Goal: Task Accomplishment & Management: Manage account settings

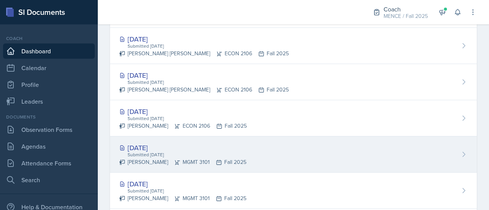
scroll to position [305, 0]
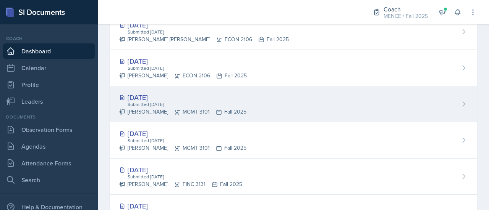
click at [157, 102] on div "Submitted [DATE]" at bounding box center [186, 104] width 119 height 7
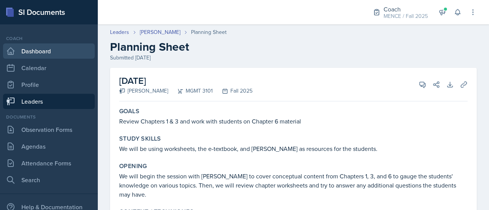
click at [59, 50] on link "Dashboard" at bounding box center [49, 51] width 92 height 15
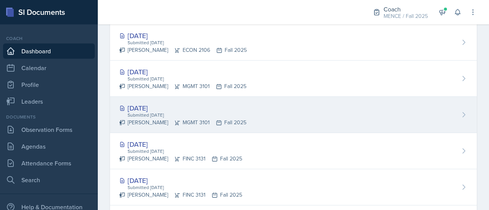
scroll to position [329, 0]
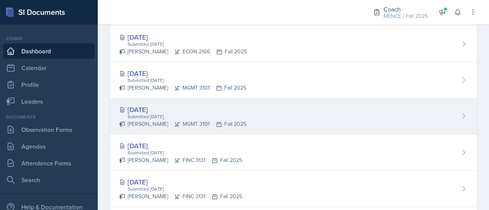
click at [152, 146] on div "[DATE]" at bounding box center [180, 146] width 123 height 10
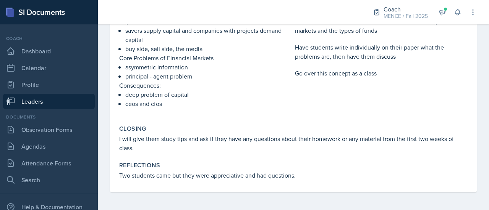
scroll to position [190, 0]
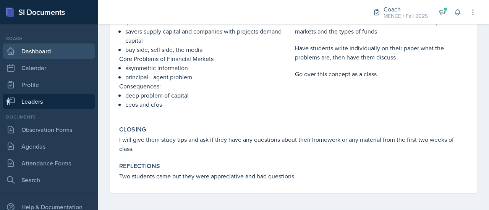
click at [59, 49] on link "Dashboard" at bounding box center [49, 51] width 92 height 15
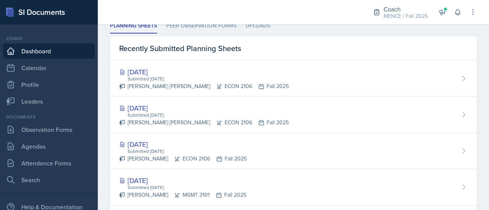
scroll to position [222, 0]
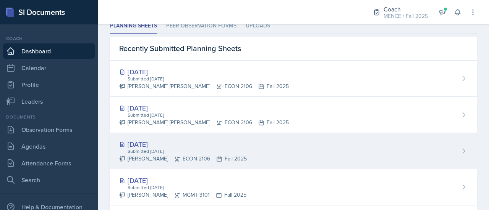
click at [156, 139] on div "[DATE]" at bounding box center [182, 144] width 127 height 10
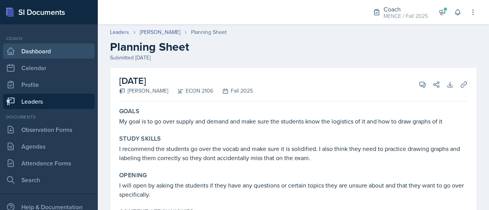
click at [31, 49] on link "Dashboard" at bounding box center [49, 51] width 92 height 15
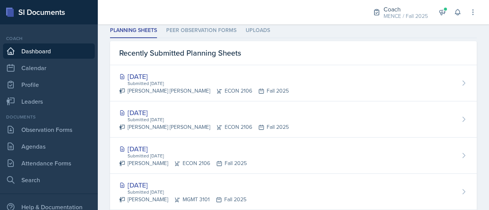
scroll to position [228, 0]
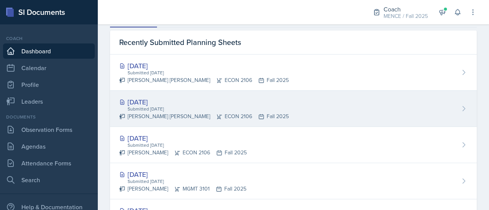
click at [157, 102] on div "[DATE]" at bounding box center [203, 102] width 169 height 10
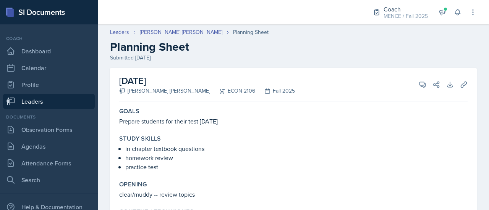
scroll to position [126, 0]
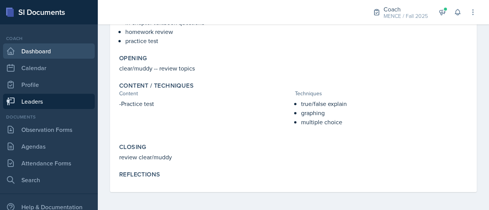
click at [42, 49] on link "Dashboard" at bounding box center [49, 51] width 92 height 15
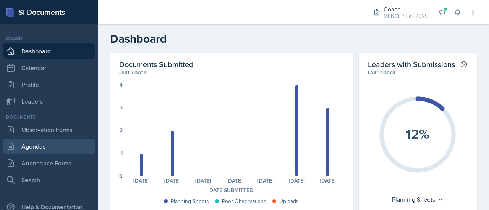
click at [49, 144] on link "Agendas" at bounding box center [49, 146] width 92 height 15
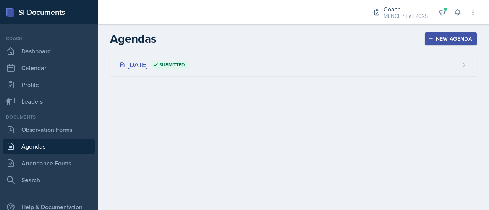
click at [185, 66] on span "Submitted" at bounding box center [172, 65] width 26 height 6
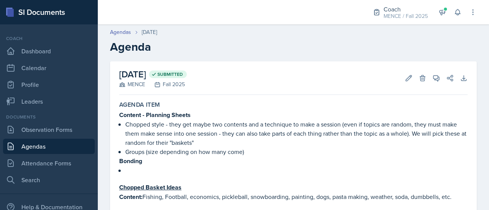
scroll to position [38, 0]
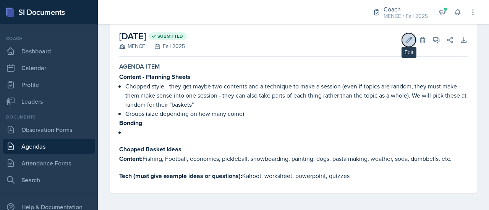
click at [405, 41] on icon at bounding box center [409, 40] width 8 height 8
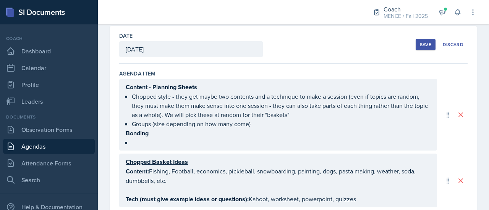
click at [247, 131] on div "Content - Planning Sheets Chopped style - they get maybe two contents and a tec…" at bounding box center [278, 114] width 305 height 65
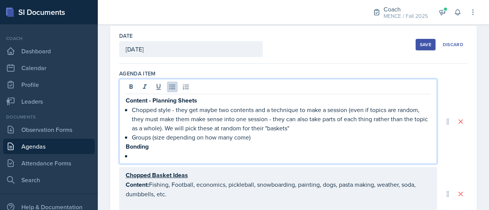
click at [264, 135] on p "Groups (size depending on how many come)" at bounding box center [281, 137] width 299 height 9
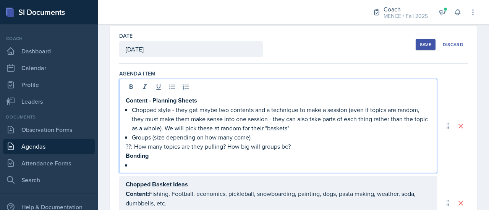
click at [229, 145] on p "??: How many topics are they pulling? How big will groups be?" at bounding box center [278, 146] width 305 height 9
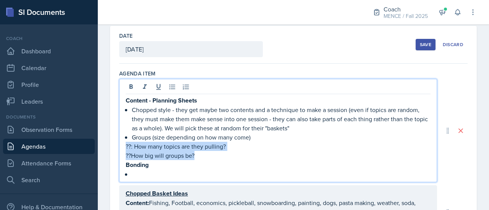
drag, startPoint x: 213, startPoint y: 154, endPoint x: 123, endPoint y: 145, distance: 90.5
click at [123, 145] on div "Content - Planning Sheets Chopped style - they get maybe two contents and a tec…" at bounding box center [278, 130] width 318 height 103
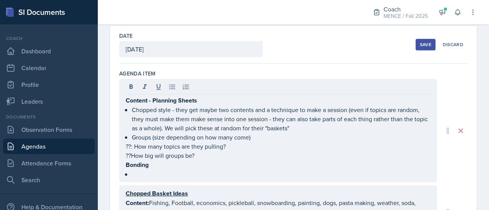
click at [144, 79] on div "Content - Planning Sheets Chopped style - they get maybe two contents and a tec…" at bounding box center [278, 130] width 318 height 103
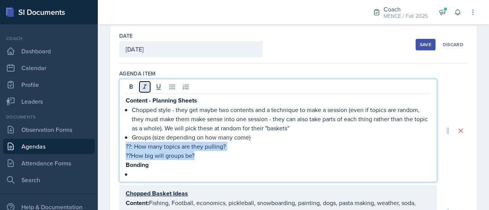
click at [147, 90] on button at bounding box center [144, 87] width 11 height 11
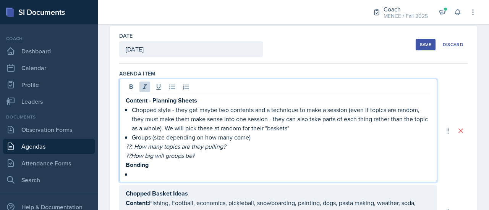
click at [305, 170] on p at bounding box center [281, 174] width 299 height 9
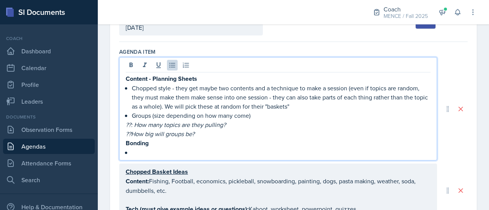
scroll to position [57, 0]
click at [264, 116] on p "Groups (size depending on how many come)" at bounding box center [281, 115] width 299 height 9
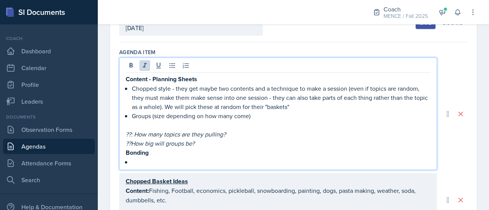
click at [262, 139] on p "??How big will groups be?" at bounding box center [278, 143] width 305 height 9
click at [237, 122] on p at bounding box center [281, 125] width 299 height 9
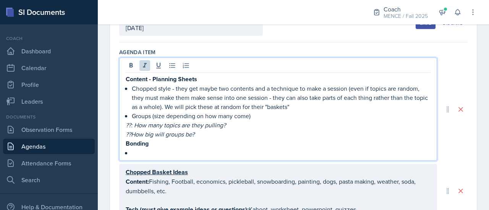
click at [207, 134] on p "??How big will groups be?" at bounding box center [278, 134] width 305 height 9
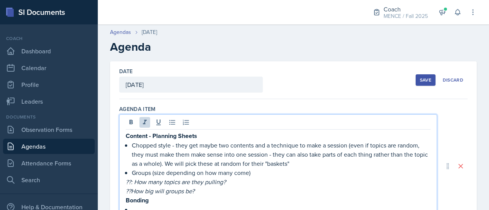
scroll to position [0, 0]
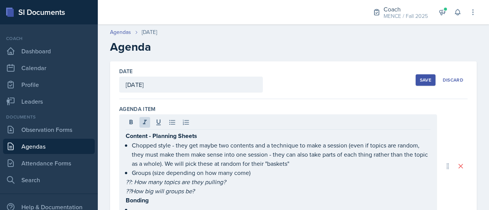
click at [420, 81] on div "Save" at bounding box center [425, 80] width 11 height 6
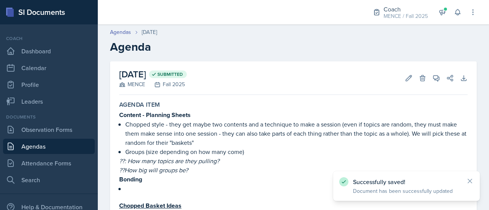
scroll to position [56, 0]
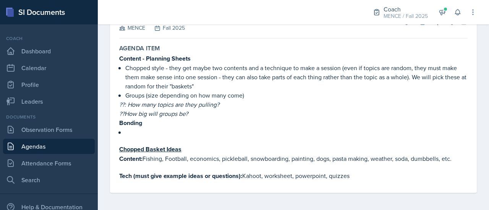
click at [138, 136] on li at bounding box center [296, 132] width 342 height 9
click at [132, 132] on p at bounding box center [296, 132] width 342 height 8
click at [123, 136] on div "Content - Planning Sheets Chopped style - they get maybe two contents and a tec…" at bounding box center [293, 95] width 348 height 83
click at [123, 130] on div "Content - Planning Sheets Chopped style - they get maybe two contents and a tec…" at bounding box center [293, 95] width 348 height 83
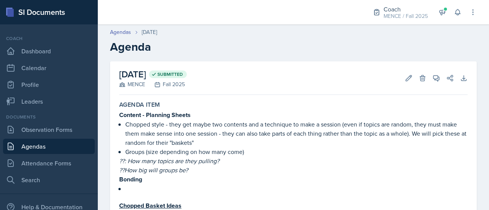
scroll to position [1, 0]
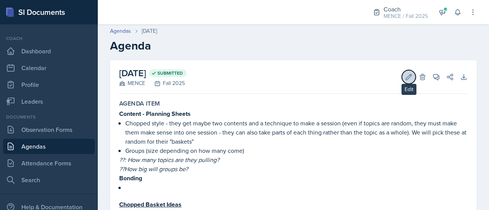
click at [406, 74] on icon at bounding box center [409, 77] width 6 height 6
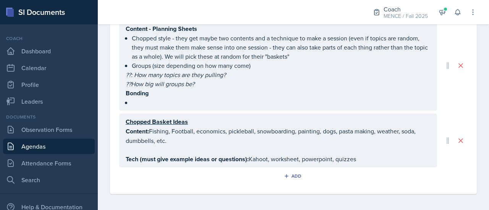
click at [158, 101] on p at bounding box center [281, 102] width 299 height 9
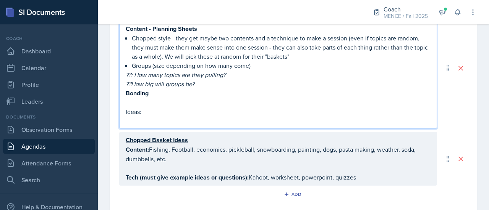
click at [158, 101] on p at bounding box center [278, 102] width 305 height 9
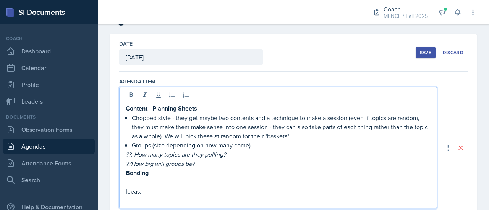
scroll to position [27, 0]
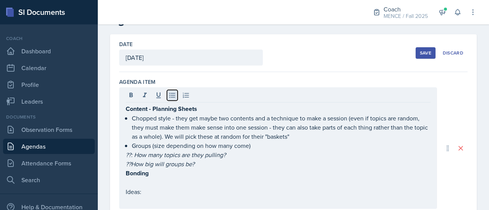
click at [175, 98] on icon at bounding box center [172, 96] width 8 height 8
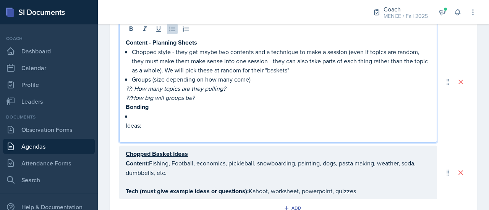
scroll to position [94, 0]
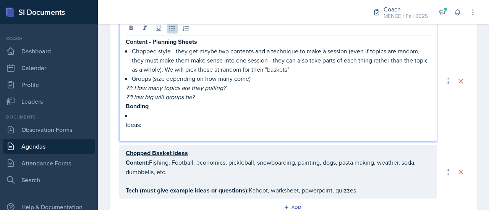
click at [147, 131] on p at bounding box center [278, 133] width 305 height 9
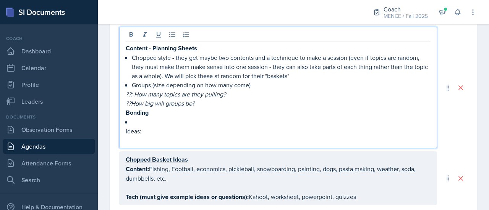
scroll to position [92, 0]
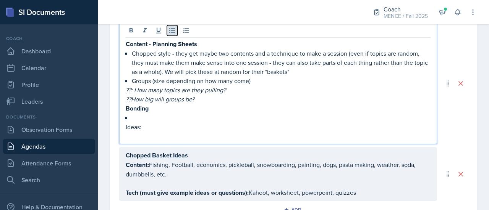
click at [174, 33] on icon at bounding box center [172, 31] width 8 height 8
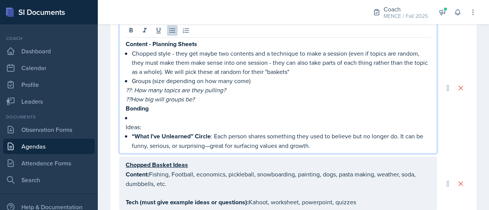
click at [204, 137] on strong "“What I’ve Unlearned” Circle" at bounding box center [171, 136] width 79 height 9
click at [386, 146] on p "“What I’ve Unlearned” / Soap Box / Hot takes : Each person shares something the…" at bounding box center [281, 141] width 299 height 19
click at [261, 135] on p "“What I’ve Unlearned” / Soap Box / Hot takes : Each person shares something the…" at bounding box center [281, 141] width 299 height 19
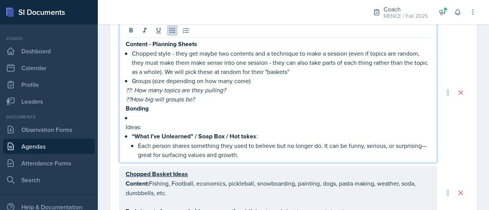
click at [255, 152] on p "Each person shares something they used to believe but no longer do. It can be f…" at bounding box center [284, 150] width 292 height 18
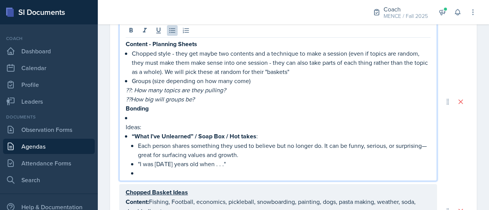
scroll to position [131, 0]
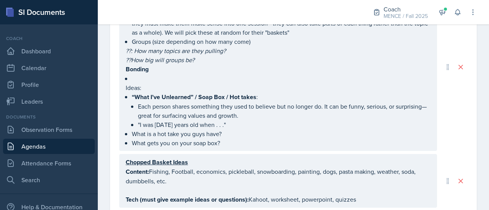
click at [449, 145] on div "Content - Planning Sheets Chopped style - they get maybe two contents and a tec…" at bounding box center [293, 67] width 348 height 168
click at [227, 140] on p "What gets you on your soap box?" at bounding box center [281, 143] width 299 height 9
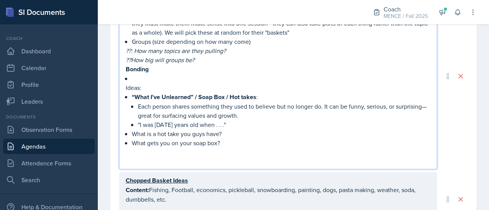
scroll to position [122, 0]
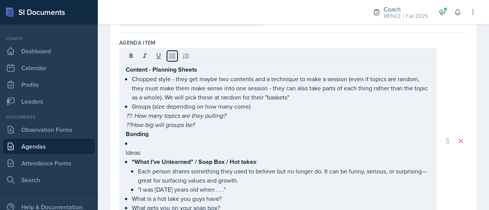
click at [173, 55] on icon at bounding box center [172, 56] width 6 height 5
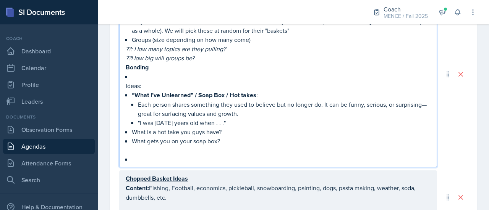
scroll to position [133, 0]
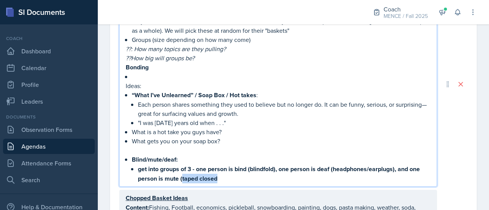
drag, startPoint x: 221, startPoint y: 179, endPoint x: 182, endPoint y: 182, distance: 39.1
click at [182, 182] on div "Content - Planning Sheets Chopped style - they get maybe two contents and a tec…" at bounding box center [278, 84] width 318 height 206
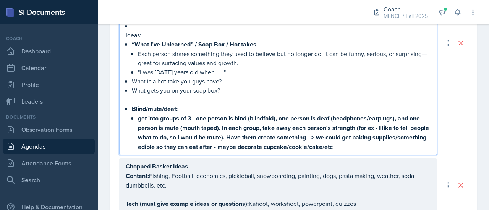
scroll to position [186, 0]
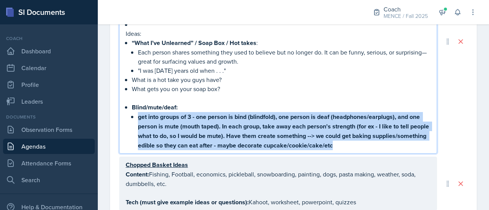
drag, startPoint x: 400, startPoint y: 147, endPoint x: 120, endPoint y: 119, distance: 281.9
click at [120, 119] on div "Content - Planning Sheets Chopped style - they get maybe two contents and a tec…" at bounding box center [278, 41] width 318 height 225
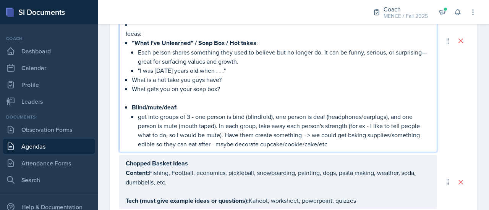
click at [357, 141] on p "get into groups of 3 - one person is bind (blindfold), one person is deaf (head…" at bounding box center [284, 130] width 292 height 37
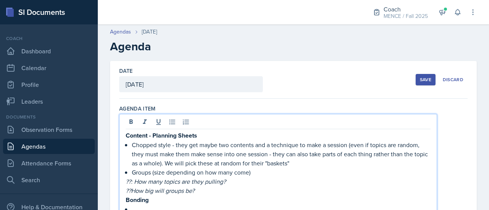
scroll to position [1, 0]
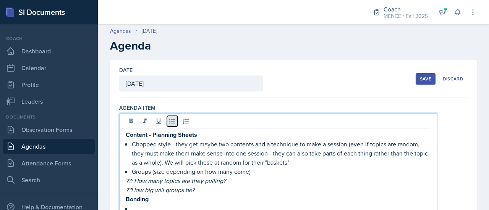
click at [173, 122] on icon at bounding box center [172, 122] width 8 height 8
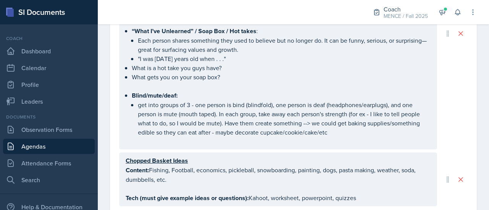
scroll to position [236, 0]
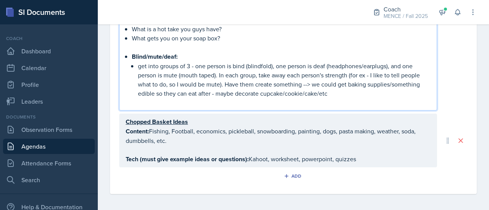
click at [284, 150] on p at bounding box center [278, 149] width 305 height 9
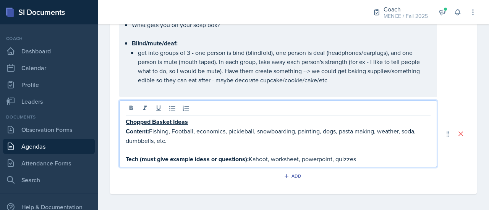
click at [240, 142] on p "Content: Fishing, Football, economics, pickleball, snowboarding, painting, dogs…" at bounding box center [278, 136] width 305 height 19
click at [410, 142] on p "Content: Fishing, Football, economics, pickleball, snowboarding, painting, dogs…" at bounding box center [278, 136] width 305 height 19
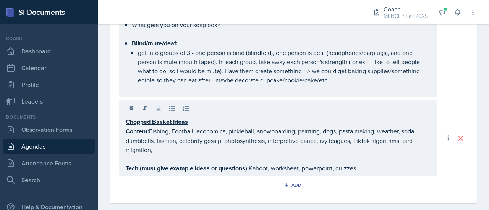
click at [457, 158] on div "Chopped Basket Ideas Content: Fishing, Football, economics, pickleball, snowboa…" at bounding box center [293, 138] width 348 height 76
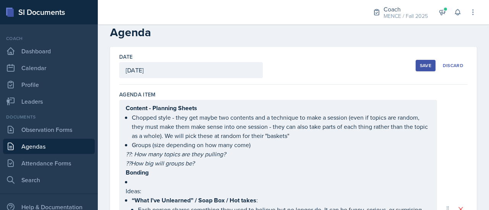
scroll to position [14, 0]
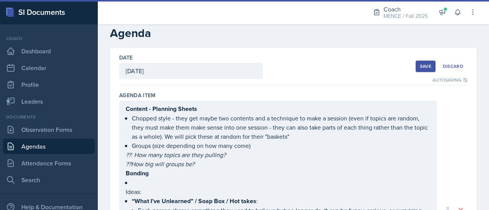
click at [420, 68] on div "Save" at bounding box center [425, 66] width 11 height 6
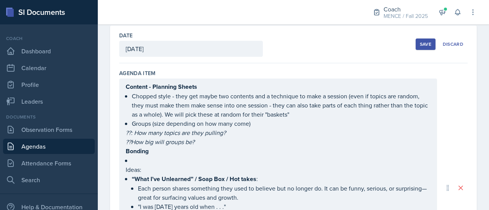
scroll to position [37, 0]
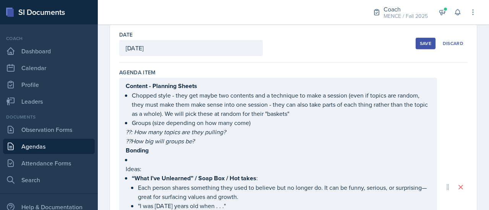
click at [224, 140] on p "??How big will groups be?" at bounding box center [278, 141] width 305 height 9
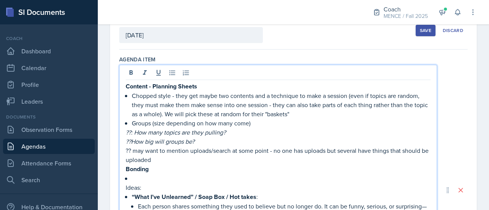
click at [420, 32] on div "Save" at bounding box center [425, 30] width 11 height 6
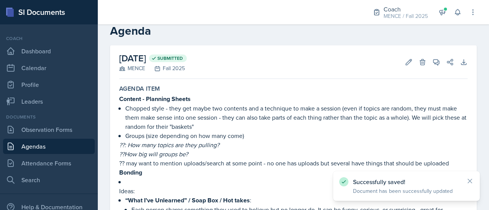
scroll to position [0, 0]
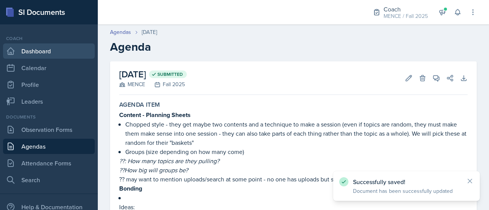
click at [35, 49] on link "Dashboard" at bounding box center [49, 51] width 92 height 15
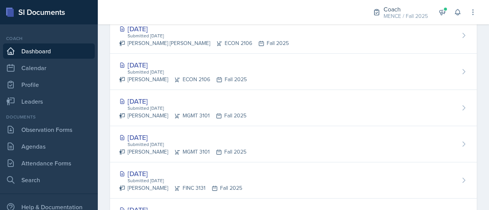
scroll to position [302, 0]
click at [40, 162] on link "Attendance Forms" at bounding box center [49, 163] width 92 height 15
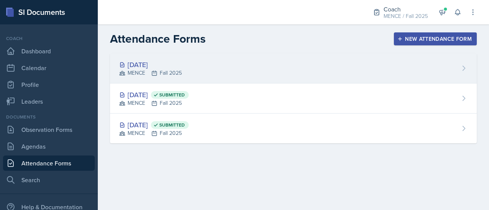
click at [161, 79] on div "[DATE] MENCE Fall 2025" at bounding box center [293, 68] width 366 height 30
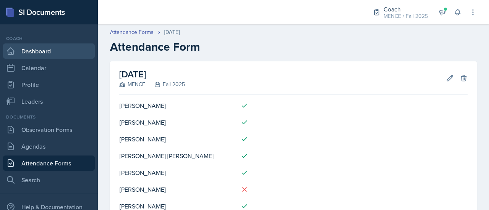
click at [37, 53] on link "Dashboard" at bounding box center [49, 51] width 92 height 15
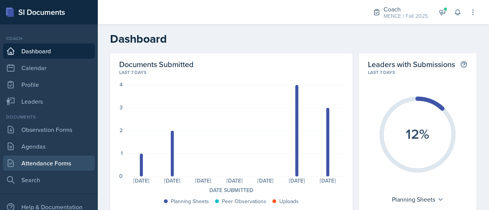
click at [44, 158] on link "Attendance Forms" at bounding box center [49, 163] width 92 height 15
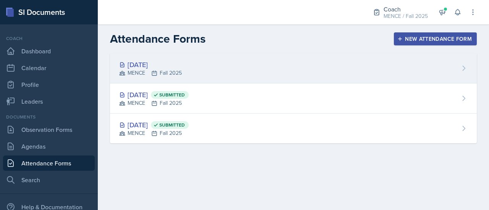
click at [239, 69] on div "[DATE] MENCE Fall 2025" at bounding box center [293, 68] width 366 height 30
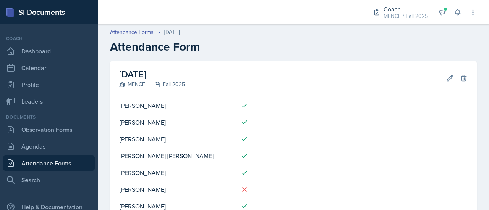
click at [440, 78] on div "Edit Delete" at bounding box center [453, 78] width 27 height 8
click at [446, 79] on icon at bounding box center [450, 78] width 8 height 8
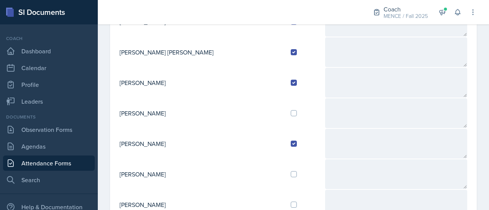
scroll to position [156, 0]
click at [290, 112] on input "checkbox" at bounding box center [293, 114] width 6 height 6
checkbox input "true"
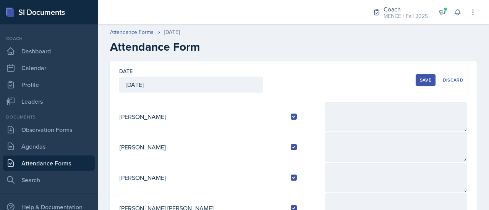
click at [420, 82] on div "Save" at bounding box center [425, 80] width 11 height 6
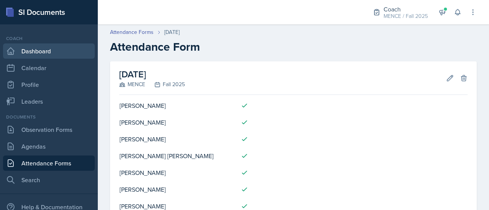
click at [55, 48] on link "Dashboard" at bounding box center [49, 51] width 92 height 15
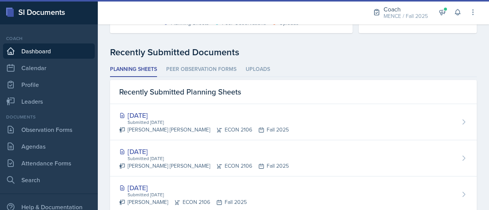
scroll to position [192, 0]
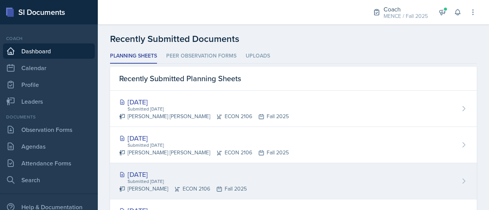
click at [149, 174] on div "[DATE]" at bounding box center [182, 174] width 127 height 10
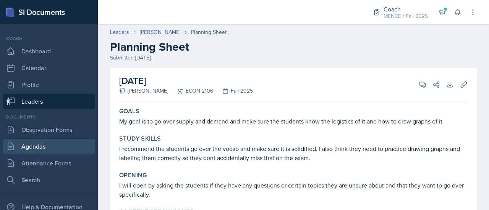
click at [56, 147] on link "Agendas" at bounding box center [49, 146] width 92 height 15
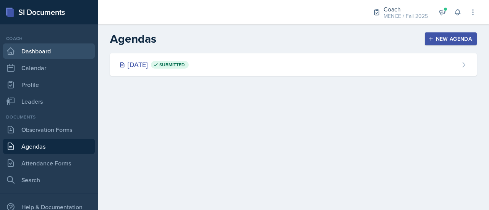
click at [50, 50] on link "Dashboard" at bounding box center [49, 51] width 92 height 15
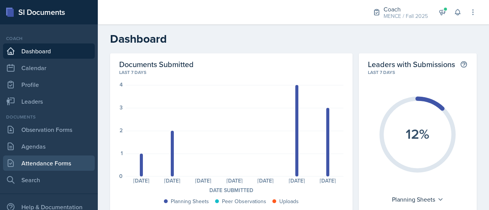
click at [54, 160] on link "Attendance Forms" at bounding box center [49, 163] width 92 height 15
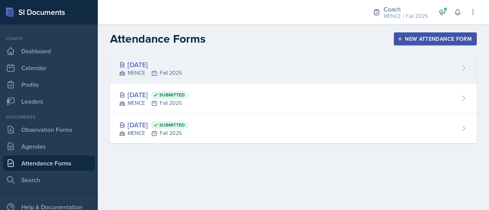
click at [308, 70] on div "[DATE] MENCE Fall 2025" at bounding box center [293, 68] width 366 height 30
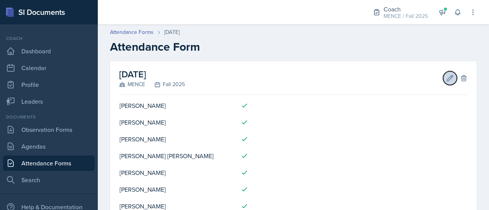
click at [446, 75] on icon at bounding box center [450, 78] width 8 height 8
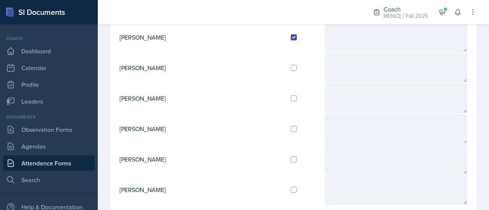
scroll to position [267, 0]
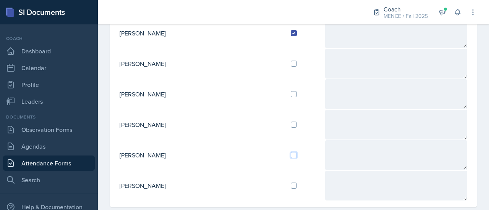
click at [290, 155] on input "checkbox" at bounding box center [293, 155] width 6 height 6
checkbox input "true"
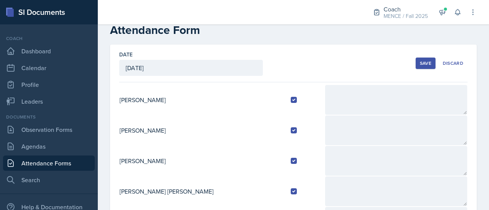
scroll to position [0, 0]
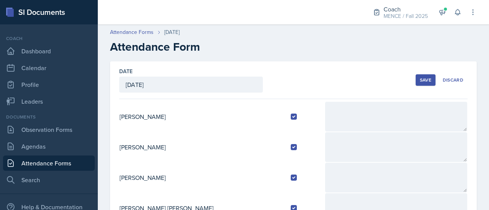
click at [420, 80] on div "Save" at bounding box center [425, 80] width 11 height 6
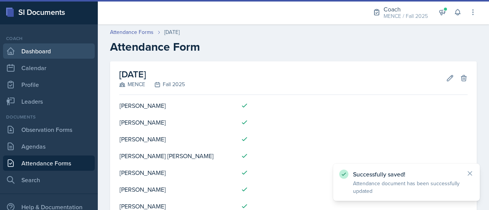
click at [55, 50] on link "Dashboard" at bounding box center [49, 51] width 92 height 15
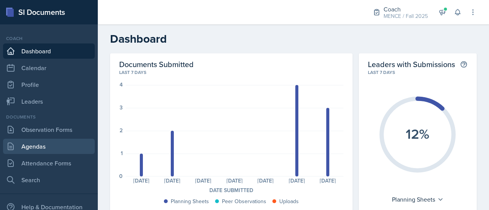
click at [45, 149] on link "Agendas" at bounding box center [49, 146] width 92 height 15
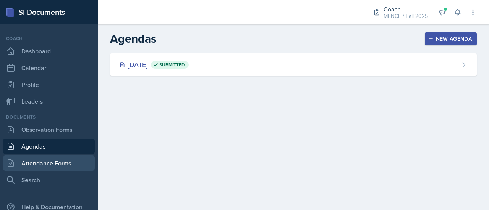
click at [73, 164] on link "Attendance Forms" at bounding box center [49, 163] width 92 height 15
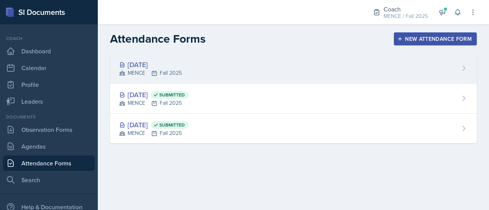
click at [201, 77] on div "[DATE] MENCE Fall 2025" at bounding box center [293, 68] width 366 height 30
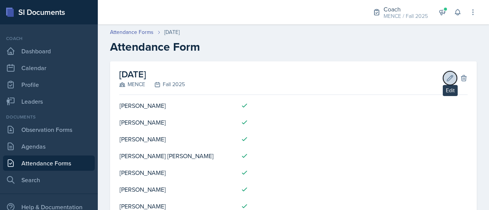
click at [446, 76] on icon at bounding box center [450, 78] width 8 height 8
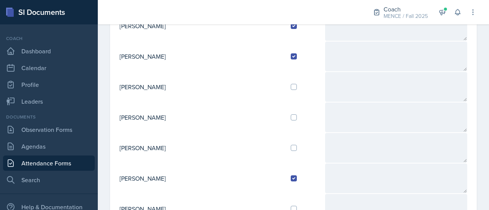
scroll to position [243, 0]
click at [284, 119] on td at bounding box center [304, 118] width 40 height 31
click at [290, 116] on input "checkbox" at bounding box center [293, 118] width 6 height 6
checkbox input "true"
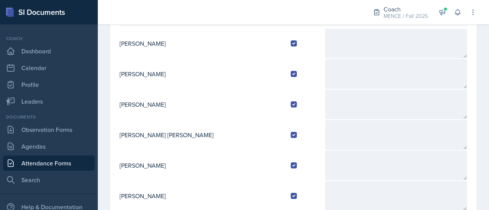
scroll to position [0, 0]
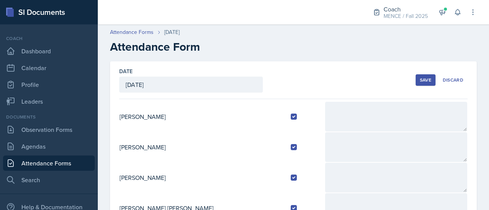
click at [420, 80] on div "Save" at bounding box center [425, 80] width 11 height 6
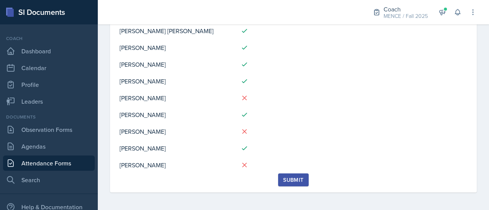
scroll to position [124, 0]
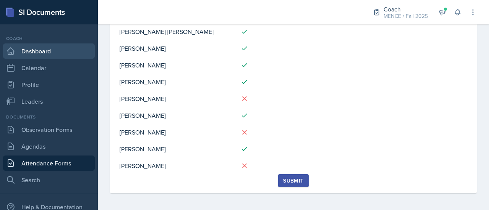
click at [43, 53] on link "Dashboard" at bounding box center [49, 51] width 92 height 15
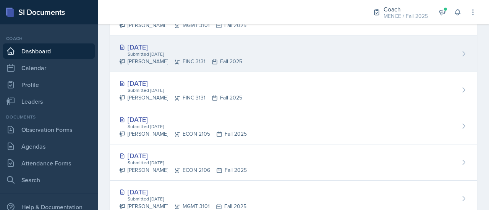
scroll to position [444, 0]
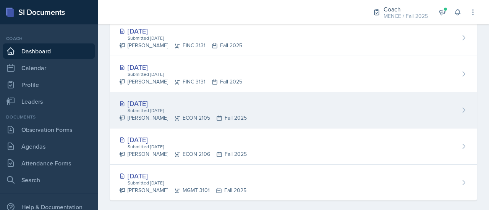
click at [150, 105] on div "[DATE]" at bounding box center [182, 103] width 127 height 10
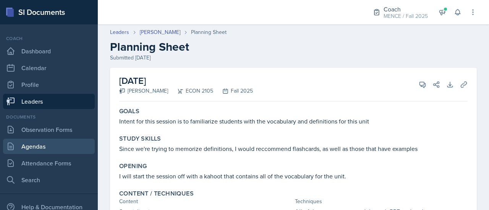
click at [37, 148] on link "Agendas" at bounding box center [49, 146] width 92 height 15
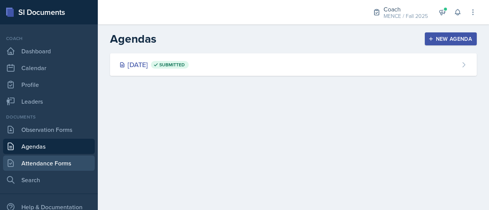
click at [44, 159] on link "Attendance Forms" at bounding box center [49, 163] width 92 height 15
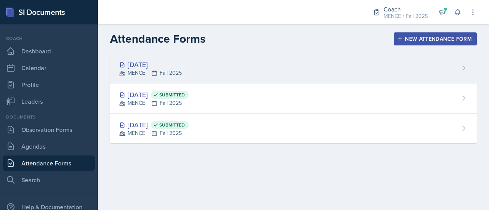
click at [320, 71] on div "[DATE] MENCE Fall 2025" at bounding box center [293, 68] width 366 height 30
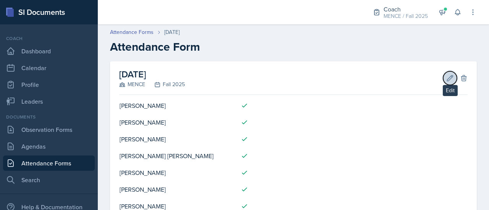
click at [446, 78] on icon at bounding box center [450, 78] width 8 height 8
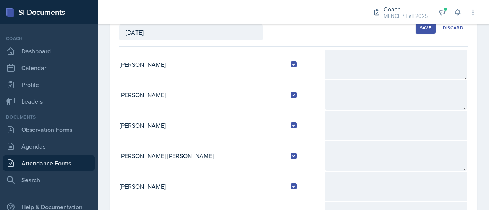
scroll to position [39, 0]
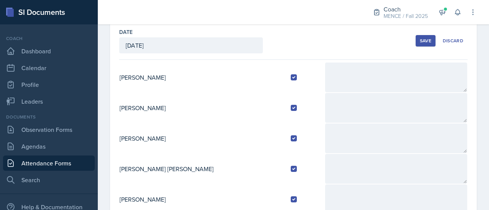
click at [415, 42] on button "Save" at bounding box center [425, 40] width 20 height 11
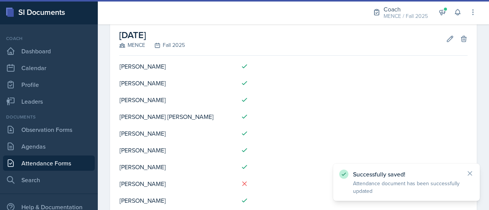
scroll to position [42, 0]
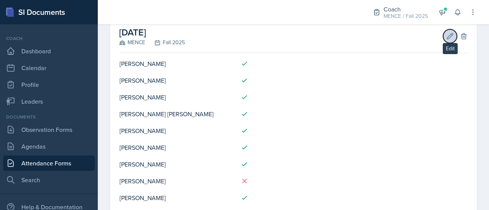
click at [447, 32] on icon at bounding box center [450, 36] width 8 height 8
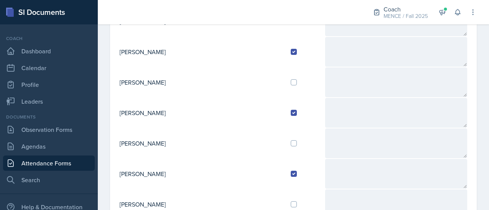
scroll to position [276, 0]
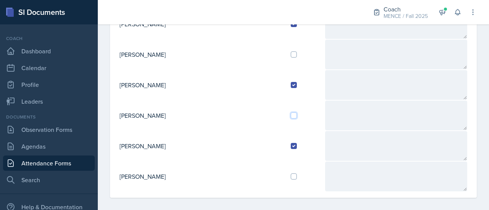
click at [290, 113] on input "checkbox" at bounding box center [293, 116] width 6 height 6
checkbox input "true"
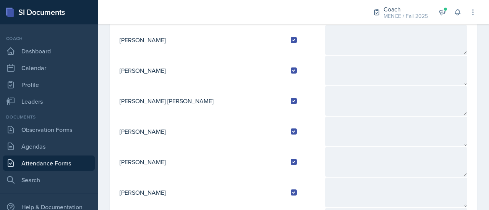
scroll to position [1, 0]
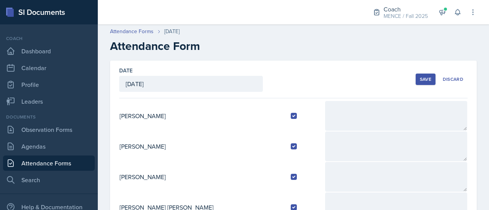
click at [421, 76] on div "Save" at bounding box center [425, 79] width 11 height 6
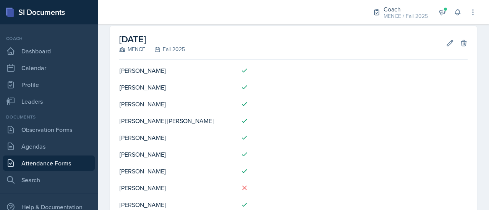
scroll to position [0, 0]
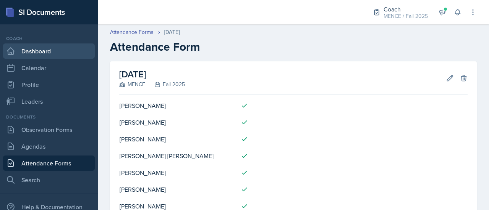
click at [66, 50] on link "Dashboard" at bounding box center [49, 51] width 92 height 15
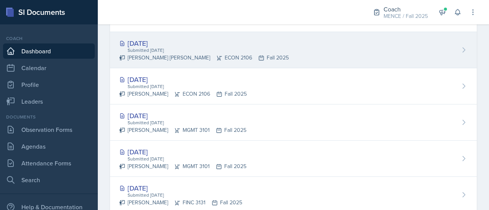
scroll to position [292, 0]
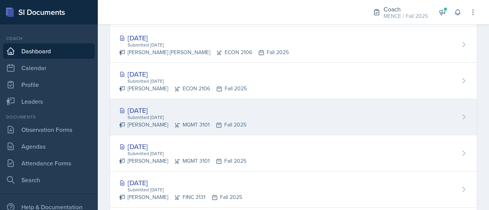
click at [209, 108] on div "[DATE]" at bounding box center [182, 110] width 127 height 10
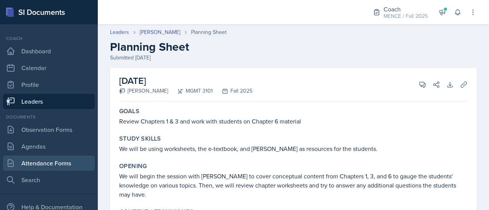
click at [32, 165] on link "Attendance Forms" at bounding box center [49, 163] width 92 height 15
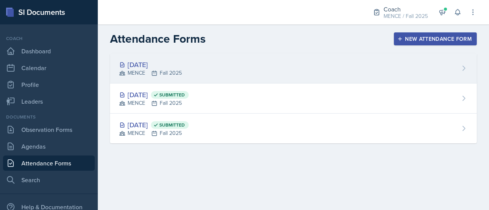
click at [239, 74] on div "[DATE] MENCE Fall 2025" at bounding box center [293, 68] width 366 height 30
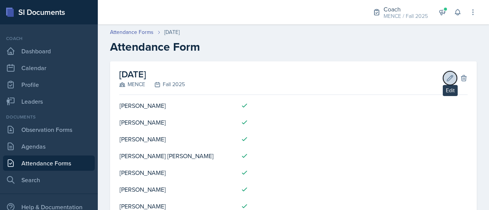
click at [447, 80] on icon at bounding box center [450, 78] width 6 height 6
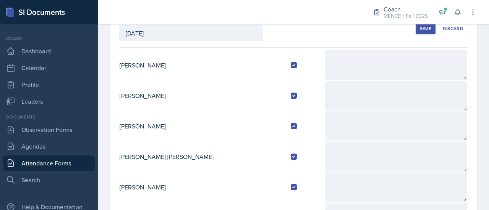
scroll to position [36, 0]
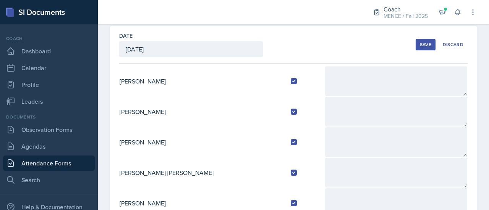
click at [423, 45] on div "Save" at bounding box center [425, 45] width 11 height 6
